Goal: Check status: Check status

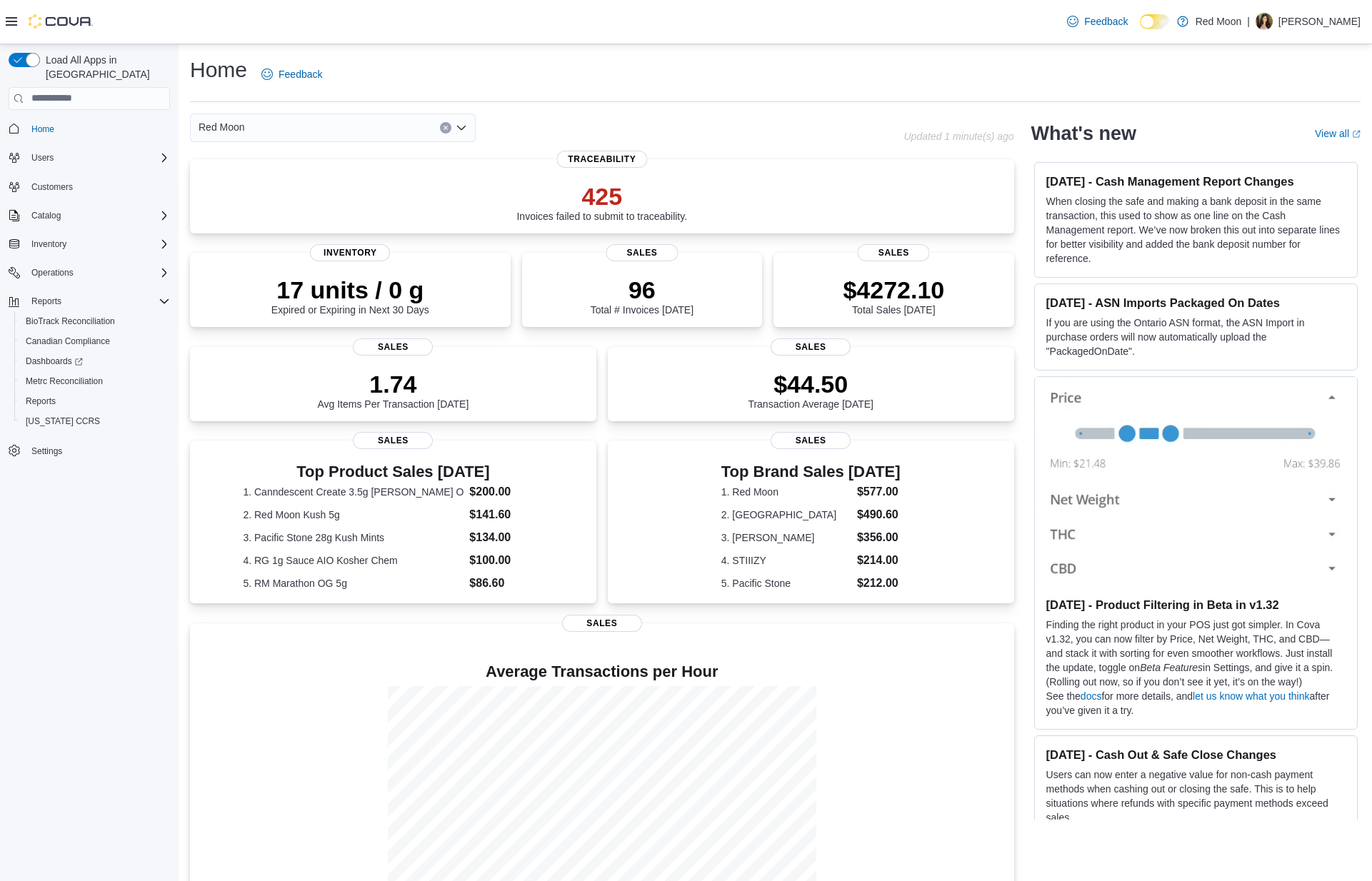
scroll to position [66, 0]
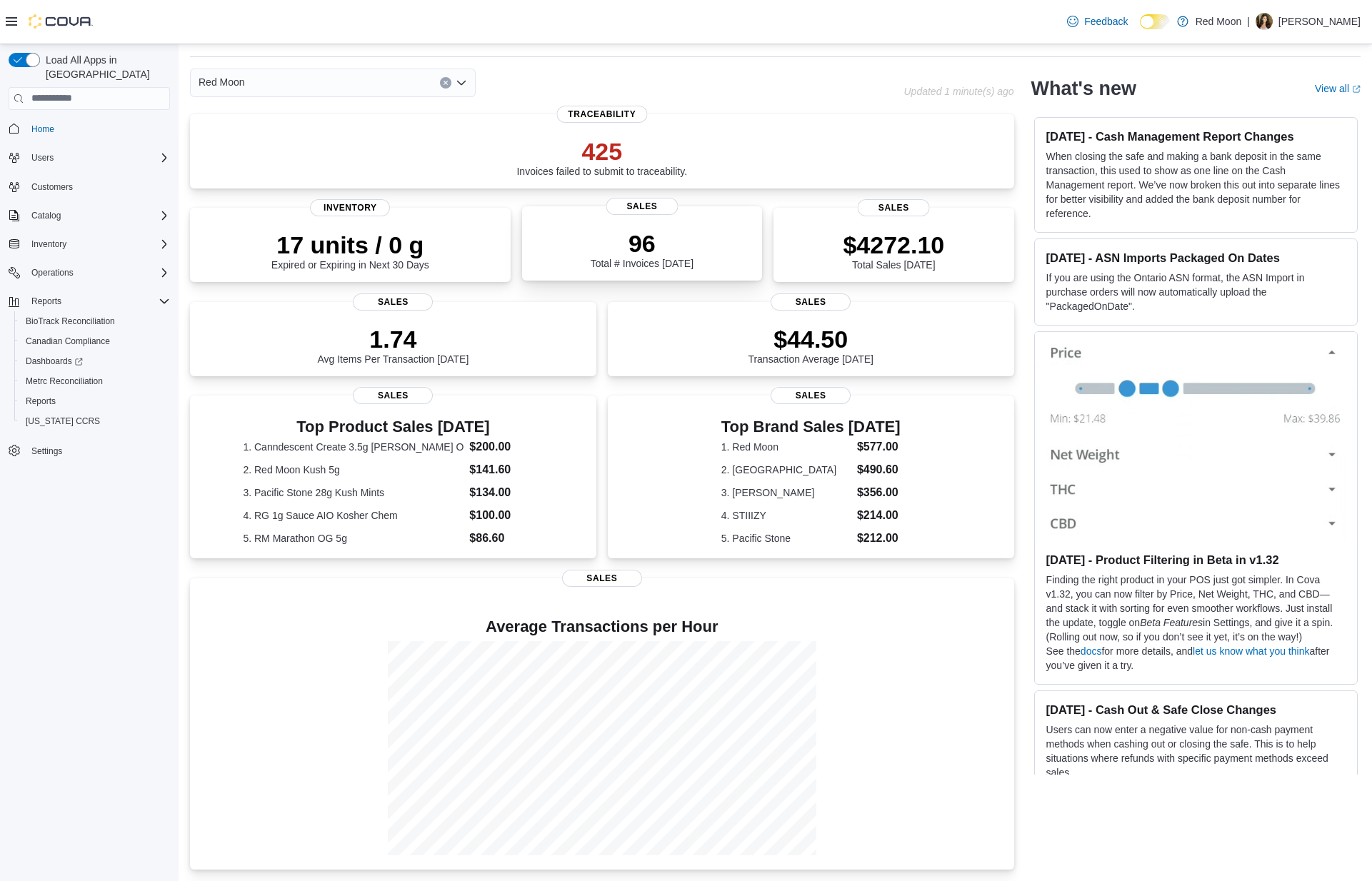
click at [673, 229] on p "96" at bounding box center [642, 243] width 103 height 29
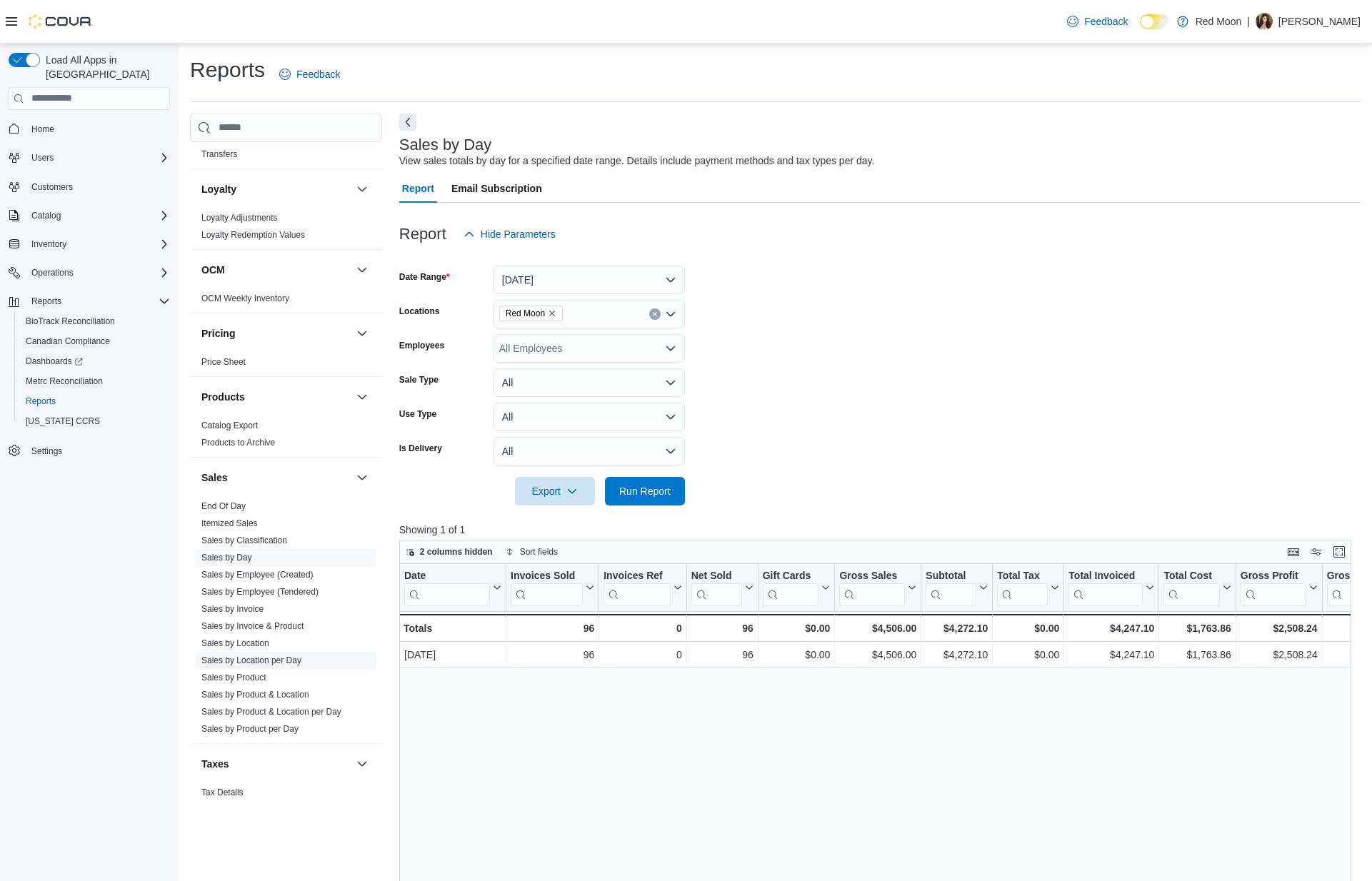
scroll to position [779, 0]
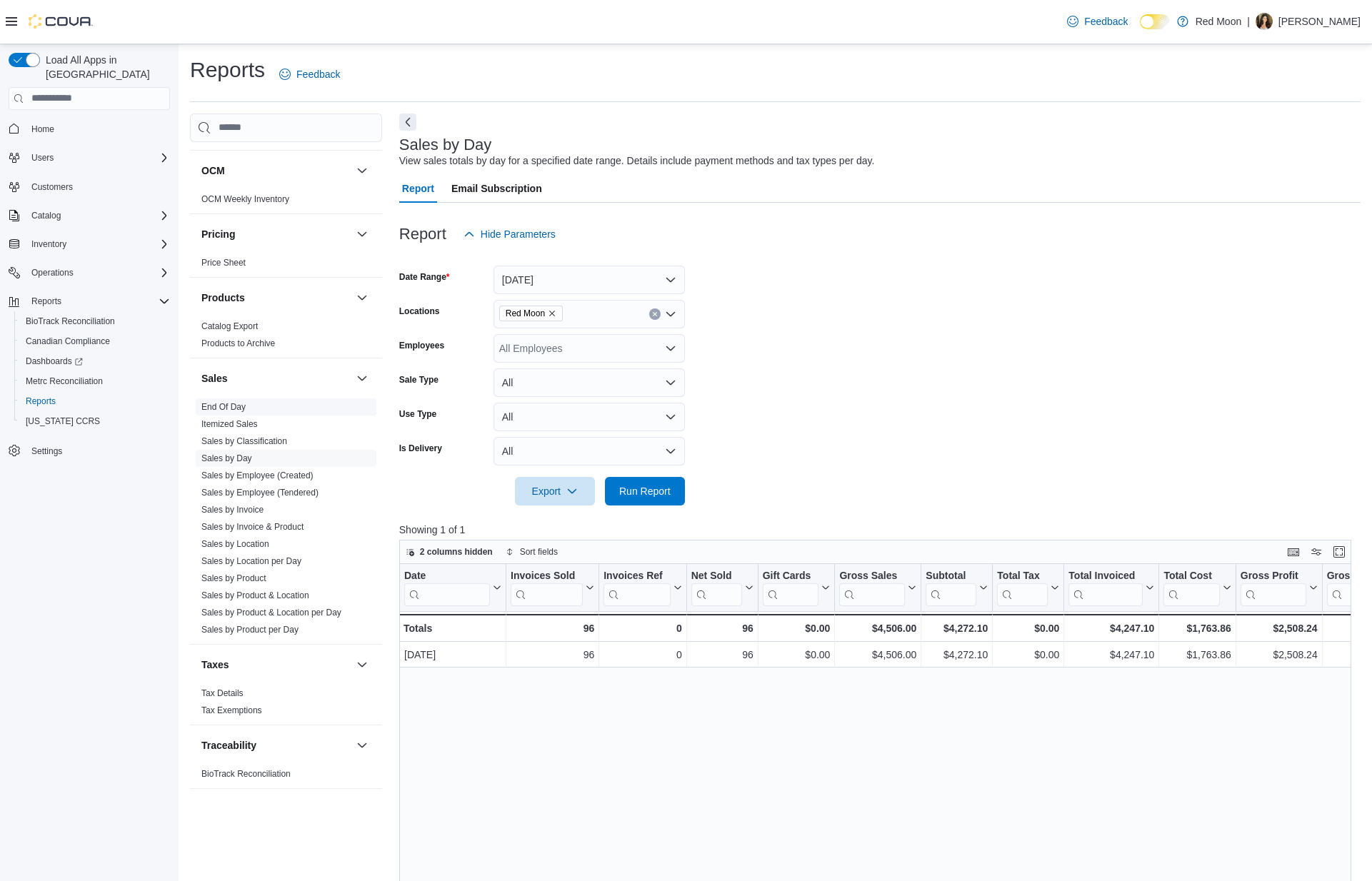
click at [228, 410] on link "End Of Day" at bounding box center [223, 407] width 44 height 10
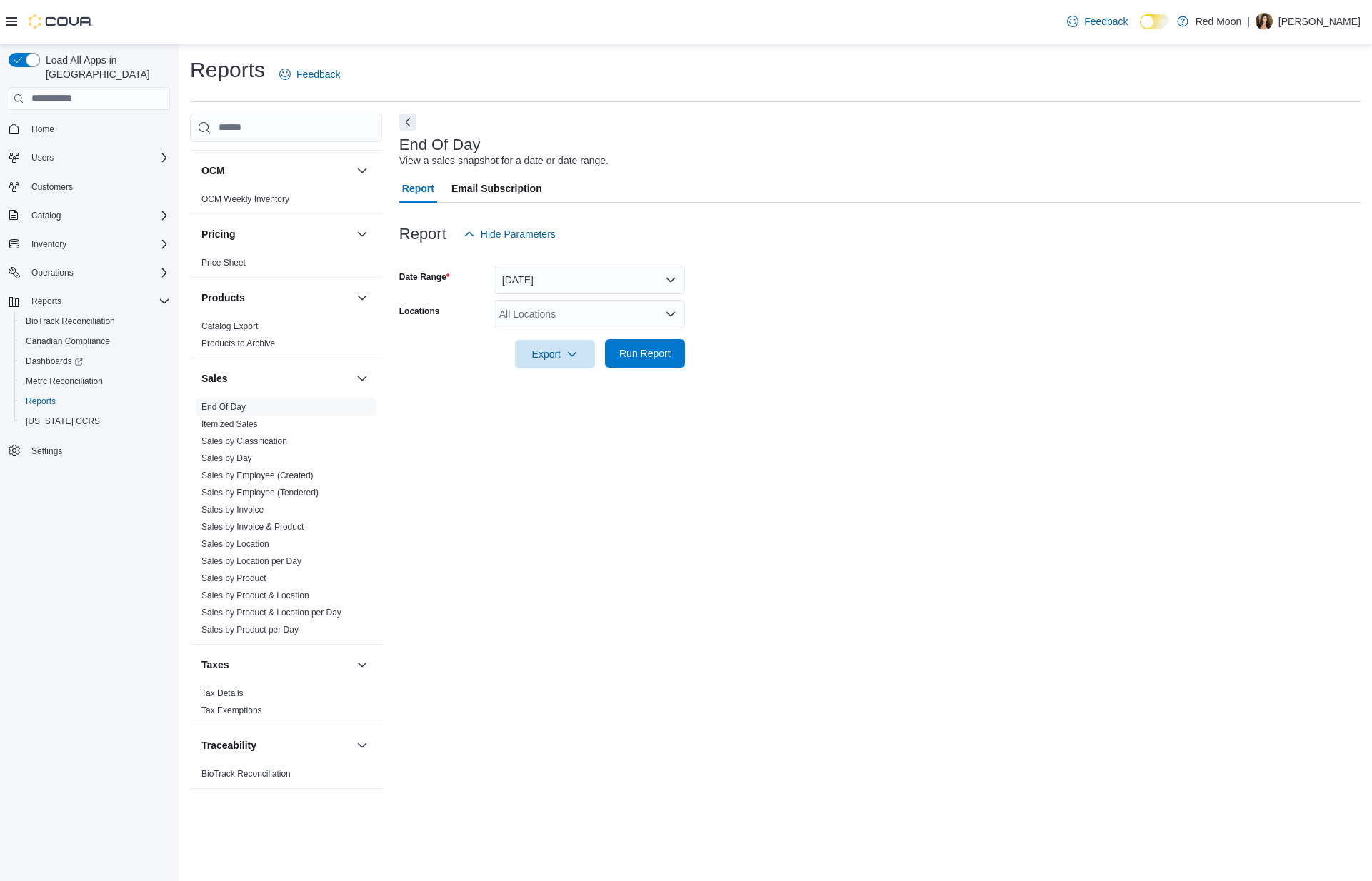
click at [634, 359] on span "Run Report" at bounding box center [644, 353] width 51 height 14
